Goal: Task Accomplishment & Management: Use online tool/utility

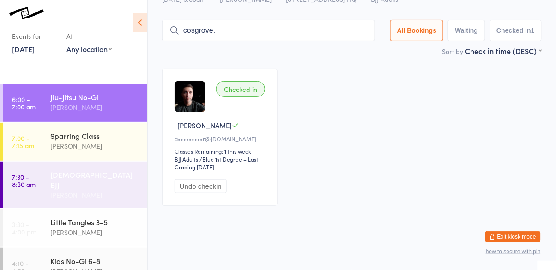
click at [94, 190] on div "[PERSON_NAME]" at bounding box center [94, 195] width 89 height 11
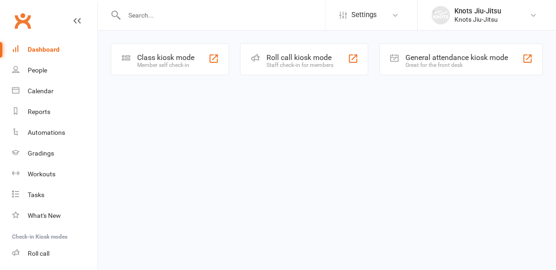
click at [180, 73] on div "Class kiosk mode Member self check-in" at bounding box center [170, 59] width 118 height 32
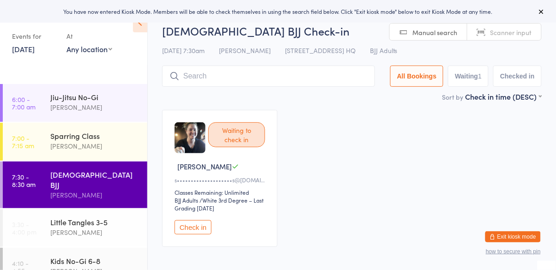
click at [107, 190] on div "[PERSON_NAME]" at bounding box center [94, 195] width 89 height 11
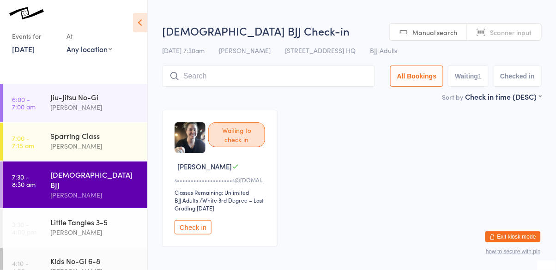
click at [49, 15] on div at bounding box center [69, 15] width 115 height 11
